Goal: Task Accomplishment & Management: Use online tool/utility

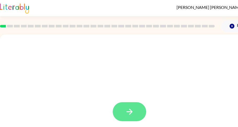
click at [130, 114] on icon "button" at bounding box center [129, 111] width 9 height 9
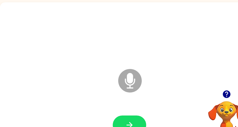
scroll to position [39, 0]
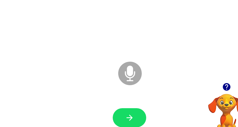
click at [130, 76] on icon "Microphone The Microphone is here when it is your turn to talk" at bounding box center [156, 79] width 78 height 39
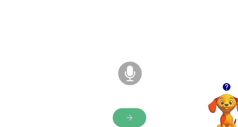
click at [139, 119] on button "button" at bounding box center [129, 117] width 33 height 19
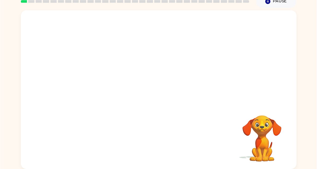
scroll to position [14, 0]
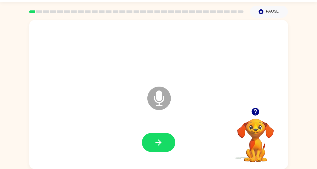
click at [157, 97] on icon "Microphone The Microphone is here when it is your turn to talk" at bounding box center [185, 104] width 78 height 39
click at [255, 112] on icon "button" at bounding box center [256, 112] width 8 height 8
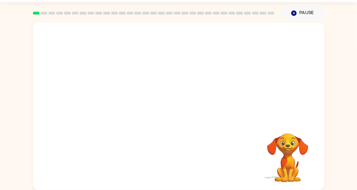
scroll to position [0, 0]
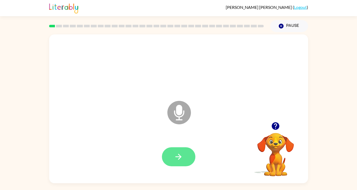
click at [186, 155] on button "button" at bounding box center [178, 157] width 33 height 19
click at [178, 114] on icon "Microphone The Microphone is here when it is your turn to talk" at bounding box center [205, 119] width 78 height 39
click at [184, 160] on button "button" at bounding box center [178, 157] width 33 height 19
click at [180, 115] on icon "Microphone The Microphone is here when it is your turn to talk" at bounding box center [205, 119] width 78 height 39
click at [180, 162] on button "button" at bounding box center [178, 157] width 33 height 19
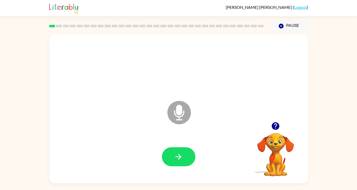
drag, startPoint x: 226, startPoint y: 147, endPoint x: 246, endPoint y: 156, distance: 22.3
click at [246, 156] on div at bounding box center [178, 157] width 248 height 43
click at [183, 156] on button "button" at bounding box center [178, 157] width 33 height 19
click at [281, 131] on div at bounding box center [275, 126] width 52 height 13
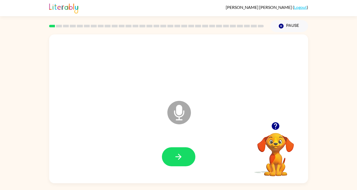
click at [279, 128] on icon "button" at bounding box center [275, 126] width 9 height 9
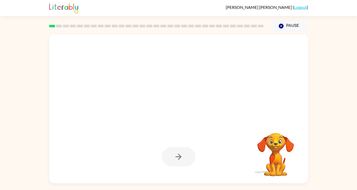
click at [179, 159] on div at bounding box center [178, 157] width 33 height 19
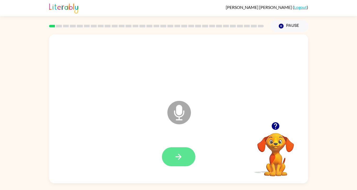
click at [184, 157] on button "button" at bounding box center [178, 157] width 33 height 19
drag, startPoint x: 179, startPoint y: 111, endPoint x: 183, endPoint y: 116, distance: 5.8
click at [183, 116] on icon "Microphone The Microphone is here when it is your turn to talk" at bounding box center [205, 119] width 78 height 39
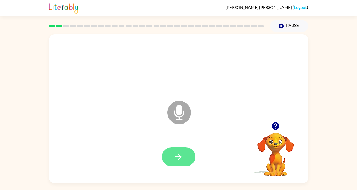
click at [187, 153] on button "button" at bounding box center [178, 157] width 33 height 19
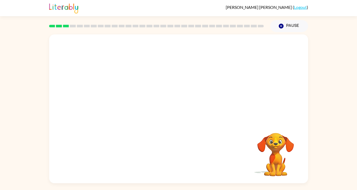
click at [244, 148] on div at bounding box center [178, 157] width 248 height 43
click at [276, 150] on video "Your browser must support playing .mp4 files to use Literably. Please try using…" at bounding box center [275, 151] width 52 height 52
click at [170, 142] on div at bounding box center [178, 157] width 248 height 43
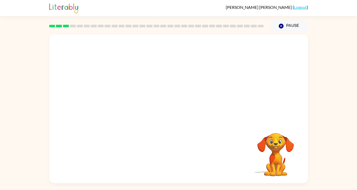
click at [170, 142] on div at bounding box center [178, 157] width 248 height 43
click at [172, 145] on div at bounding box center [178, 157] width 248 height 43
click at [291, 25] on button "Pause Pause" at bounding box center [289, 26] width 38 height 12
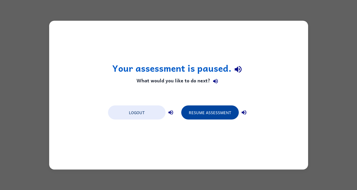
click at [213, 119] on button "Resume Assessment" at bounding box center [209, 113] width 57 height 14
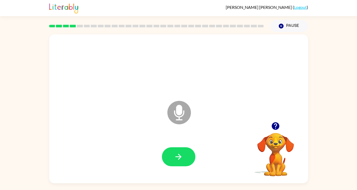
click at [185, 157] on button "button" at bounding box center [178, 157] width 33 height 19
click at [185, 157] on div at bounding box center [178, 157] width 33 height 19
click at [185, 157] on button "button" at bounding box center [178, 157] width 33 height 19
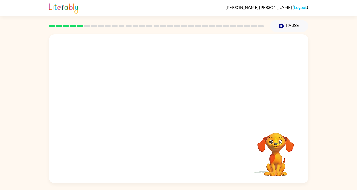
click at [190, 182] on div at bounding box center [178, 108] width 259 height 149
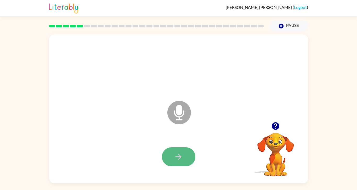
click at [186, 166] on button "button" at bounding box center [178, 157] width 33 height 19
click at [180, 155] on icon "button" at bounding box center [178, 157] width 9 height 9
click at [184, 161] on button "button" at bounding box center [178, 157] width 33 height 19
click at [179, 115] on icon "Microphone The Microphone is here when it is your turn to talk" at bounding box center [205, 119] width 78 height 39
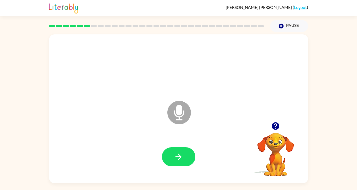
click at [179, 115] on icon "Microphone The Microphone is here when it is your turn to talk" at bounding box center [205, 119] width 78 height 39
click at [181, 115] on icon "Microphone The Microphone is here when it is your turn to talk" at bounding box center [205, 119] width 78 height 39
click at [174, 147] on div at bounding box center [178, 157] width 248 height 43
click at [174, 148] on button "button" at bounding box center [178, 157] width 33 height 19
click at [178, 161] on icon "button" at bounding box center [178, 157] width 9 height 9
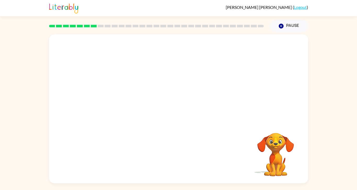
click at [178, 161] on div "Your browser must support playing .mp4 files to use Literably. Please try using…" at bounding box center [178, 108] width 259 height 149
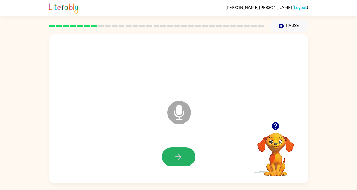
click at [178, 161] on icon "button" at bounding box center [178, 157] width 9 height 9
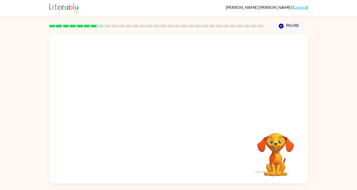
click at [178, 161] on div at bounding box center [178, 157] width 248 height 43
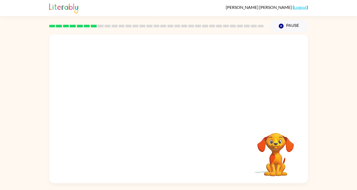
click at [178, 161] on div at bounding box center [178, 157] width 248 height 43
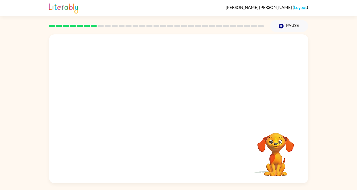
click at [179, 157] on div at bounding box center [178, 157] width 248 height 43
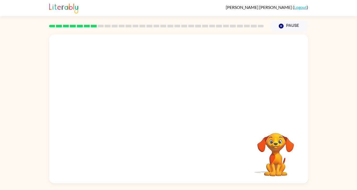
click at [179, 157] on div at bounding box center [178, 157] width 248 height 43
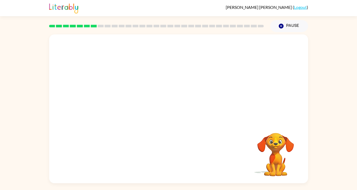
click at [179, 157] on div at bounding box center [178, 157] width 248 height 43
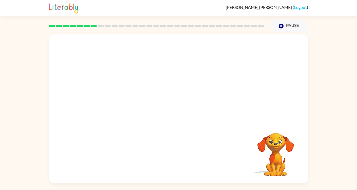
click at [179, 157] on div at bounding box center [178, 157] width 248 height 43
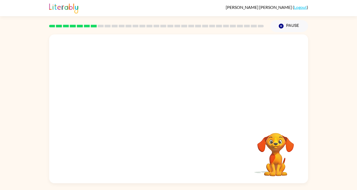
click at [179, 157] on div at bounding box center [178, 157] width 248 height 43
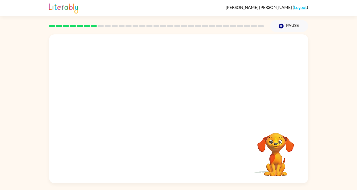
click at [179, 157] on div at bounding box center [178, 157] width 248 height 43
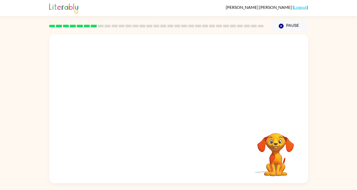
click at [179, 157] on div at bounding box center [178, 157] width 248 height 43
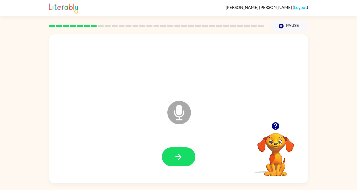
click at [179, 157] on icon "button" at bounding box center [178, 157] width 6 height 6
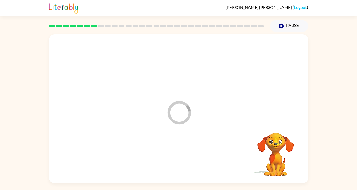
click at [179, 157] on div at bounding box center [178, 157] width 248 height 43
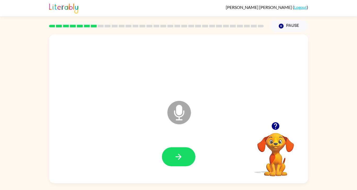
click at [179, 157] on icon "button" at bounding box center [178, 157] width 6 height 6
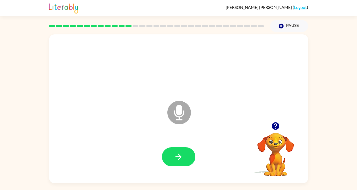
click at [179, 157] on icon "button" at bounding box center [178, 157] width 6 height 6
click at [178, 157] on icon "button" at bounding box center [178, 157] width 6 height 6
click at [275, 128] on icon "button" at bounding box center [275, 126] width 9 height 9
click at [158, 163] on div at bounding box center [178, 157] width 248 height 43
click at [167, 161] on button "button" at bounding box center [178, 157] width 33 height 19
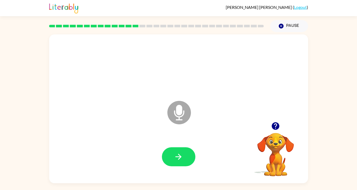
click at [167, 161] on button "button" at bounding box center [178, 157] width 33 height 19
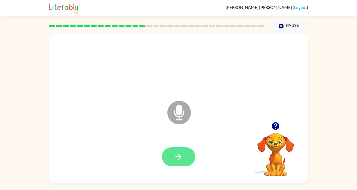
click at [183, 160] on button "button" at bounding box center [178, 157] width 33 height 19
click at [178, 157] on icon "button" at bounding box center [178, 157] width 9 height 9
click at [184, 164] on button "button" at bounding box center [178, 157] width 33 height 19
click at [189, 157] on button "button" at bounding box center [178, 157] width 33 height 19
click at [176, 155] on icon "button" at bounding box center [178, 157] width 9 height 9
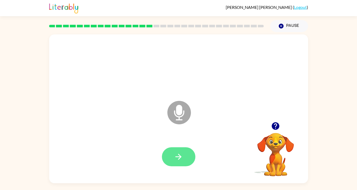
click at [185, 161] on button "button" at bounding box center [178, 157] width 33 height 19
click at [176, 158] on icon "button" at bounding box center [178, 157] width 6 height 6
click at [188, 153] on button "button" at bounding box center [178, 157] width 33 height 19
click at [193, 161] on button "button" at bounding box center [178, 157] width 33 height 19
click at [186, 160] on div at bounding box center [178, 157] width 248 height 43
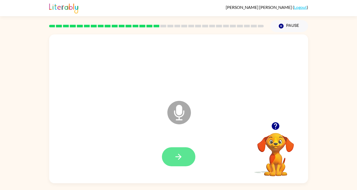
click at [193, 159] on button "button" at bounding box center [178, 157] width 33 height 19
click at [183, 157] on button "button" at bounding box center [178, 157] width 33 height 19
click at [182, 148] on button "button" at bounding box center [178, 157] width 33 height 19
click at [178, 163] on button "button" at bounding box center [178, 157] width 33 height 19
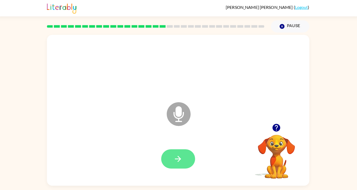
click at [185, 162] on button "button" at bounding box center [178, 157] width 33 height 19
click at [177, 161] on icon "button" at bounding box center [178, 157] width 9 height 9
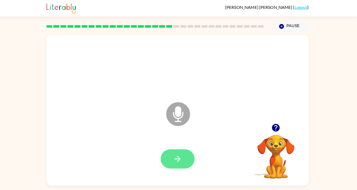
click at [184, 163] on button "button" at bounding box center [178, 157] width 33 height 19
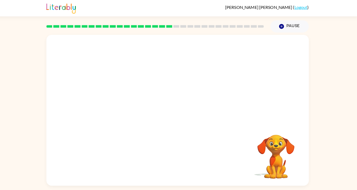
click at [161, 161] on div at bounding box center [178, 157] width 248 height 43
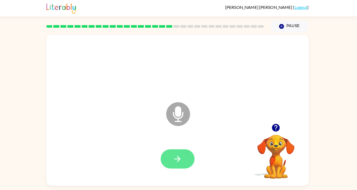
click at [184, 159] on button "button" at bounding box center [178, 157] width 33 height 19
click at [183, 158] on button "button" at bounding box center [178, 157] width 33 height 19
click at [169, 159] on button "button" at bounding box center [178, 157] width 33 height 19
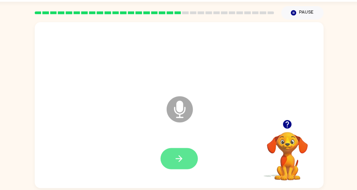
click at [183, 155] on button "button" at bounding box center [178, 157] width 33 height 19
click at [187, 158] on button "button" at bounding box center [178, 157] width 33 height 19
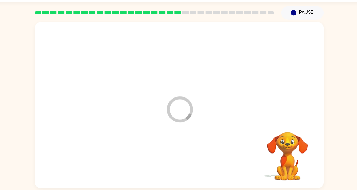
click at [180, 156] on div at bounding box center [178, 157] width 248 height 43
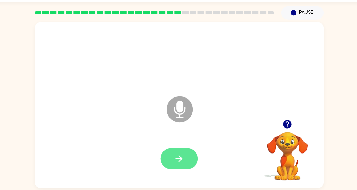
click at [170, 163] on button "button" at bounding box center [178, 157] width 33 height 19
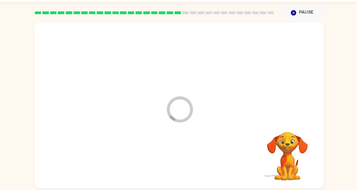
click at [177, 157] on div at bounding box center [178, 157] width 248 height 43
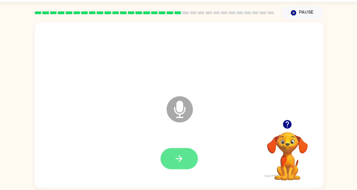
click at [179, 156] on icon "button" at bounding box center [178, 157] width 6 height 6
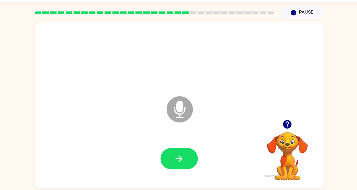
click at [190, 148] on div at bounding box center [178, 157] width 33 height 19
click at [188, 159] on button "button" at bounding box center [178, 157] width 33 height 19
click at [176, 112] on icon "Microphone The Microphone is here when it is your turn to talk" at bounding box center [205, 119] width 78 height 39
click at [277, 126] on icon "button" at bounding box center [275, 127] width 8 height 8
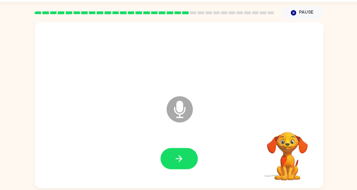
click at [277, 126] on video "Your browser must support playing .mp4 files to use Literably. Please try using…" at bounding box center [275, 151] width 52 height 52
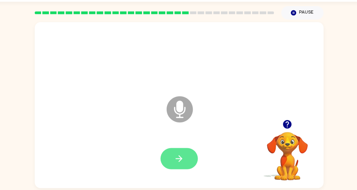
click at [185, 156] on button "button" at bounding box center [178, 157] width 33 height 19
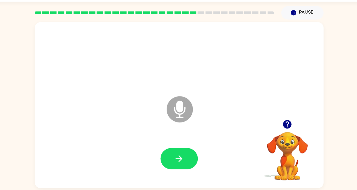
click at [185, 156] on button "button" at bounding box center [178, 157] width 33 height 19
click at [283, 24] on icon "Pause" at bounding box center [281, 26] width 6 height 6
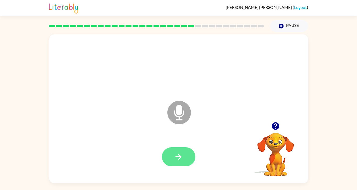
click at [163, 153] on button "button" at bounding box center [178, 157] width 33 height 19
